Goal: Transaction & Acquisition: Obtain resource

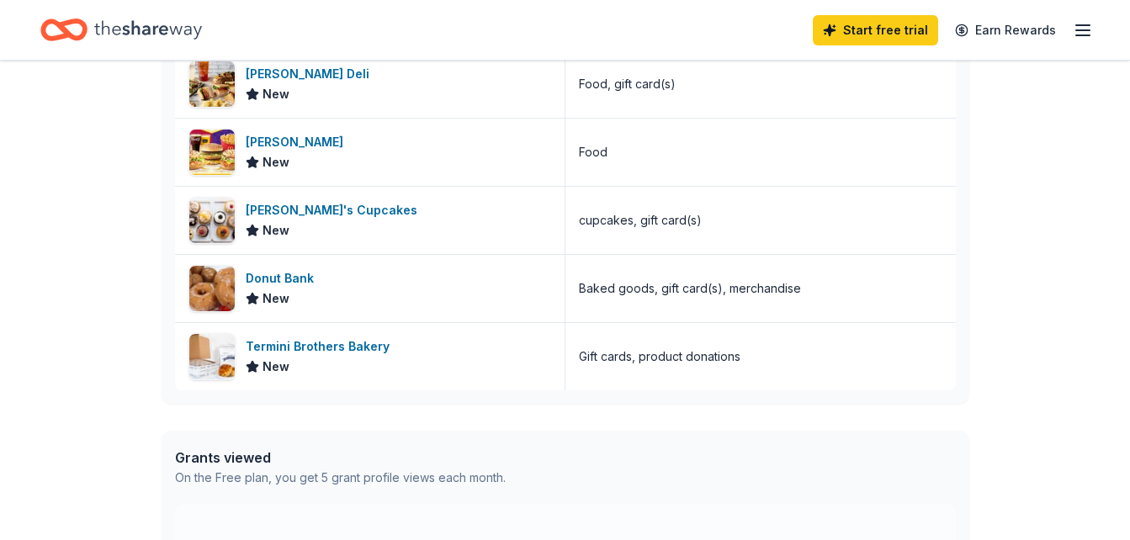
scroll to position [535, 0]
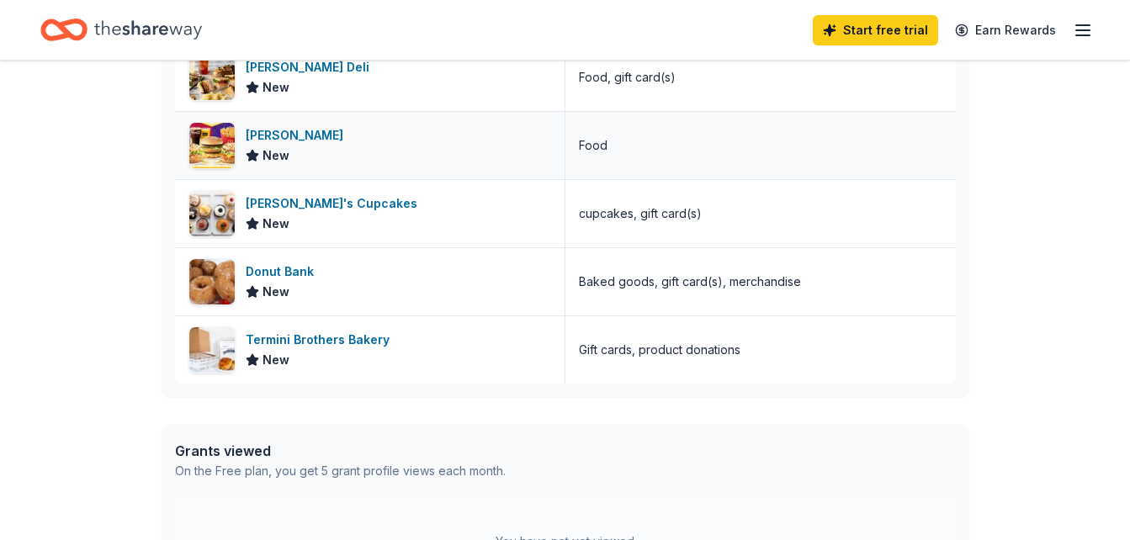
click at [262, 132] on div "[PERSON_NAME]" at bounding box center [298, 135] width 104 height 20
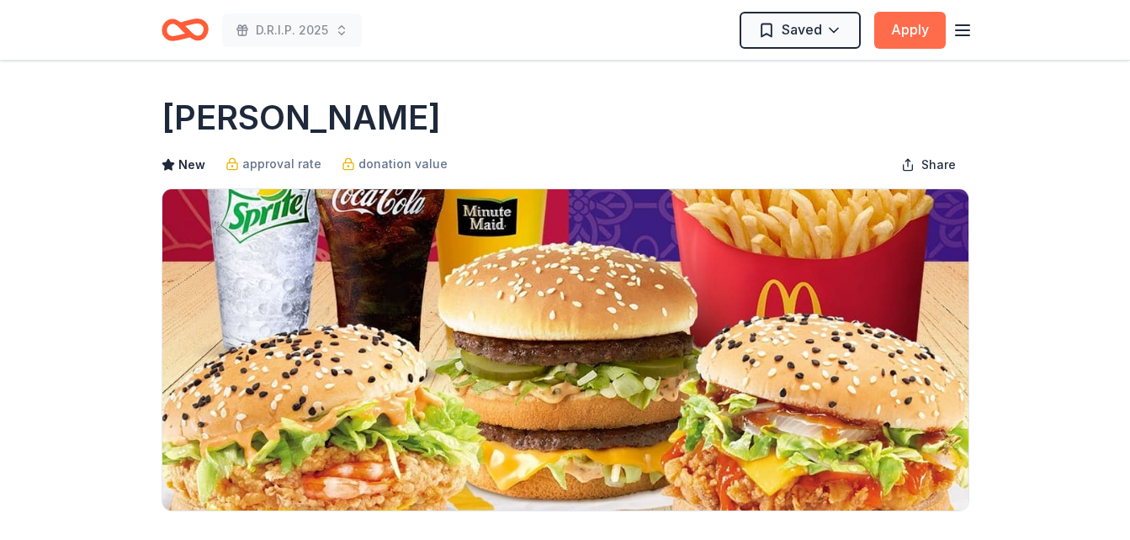
click at [897, 40] on button "Apply" at bounding box center [910, 30] width 72 height 37
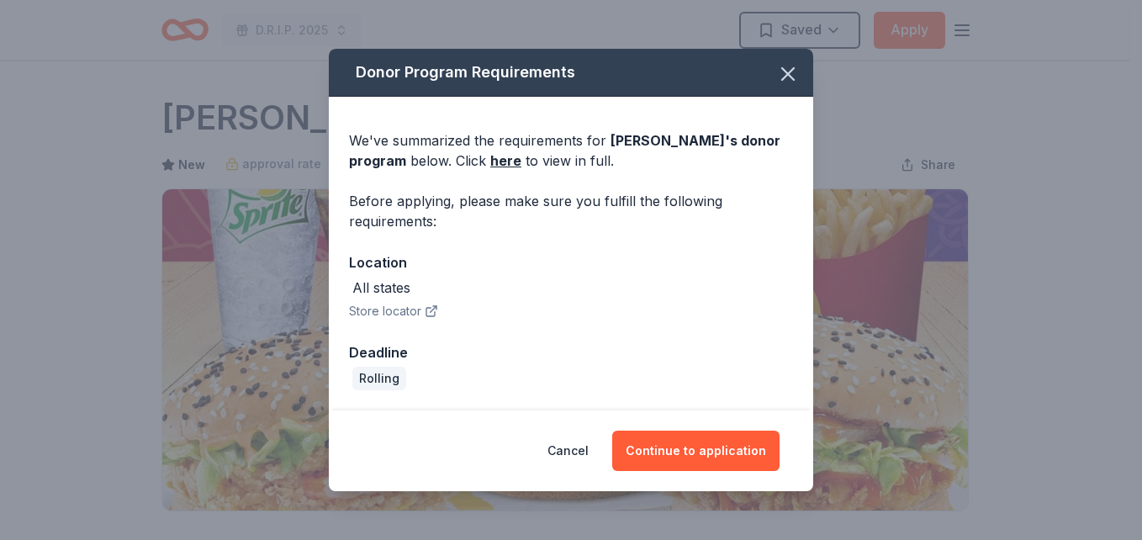
click at [425, 307] on icon "button" at bounding box center [431, 311] width 13 height 13
